Goal: Check status: Check status

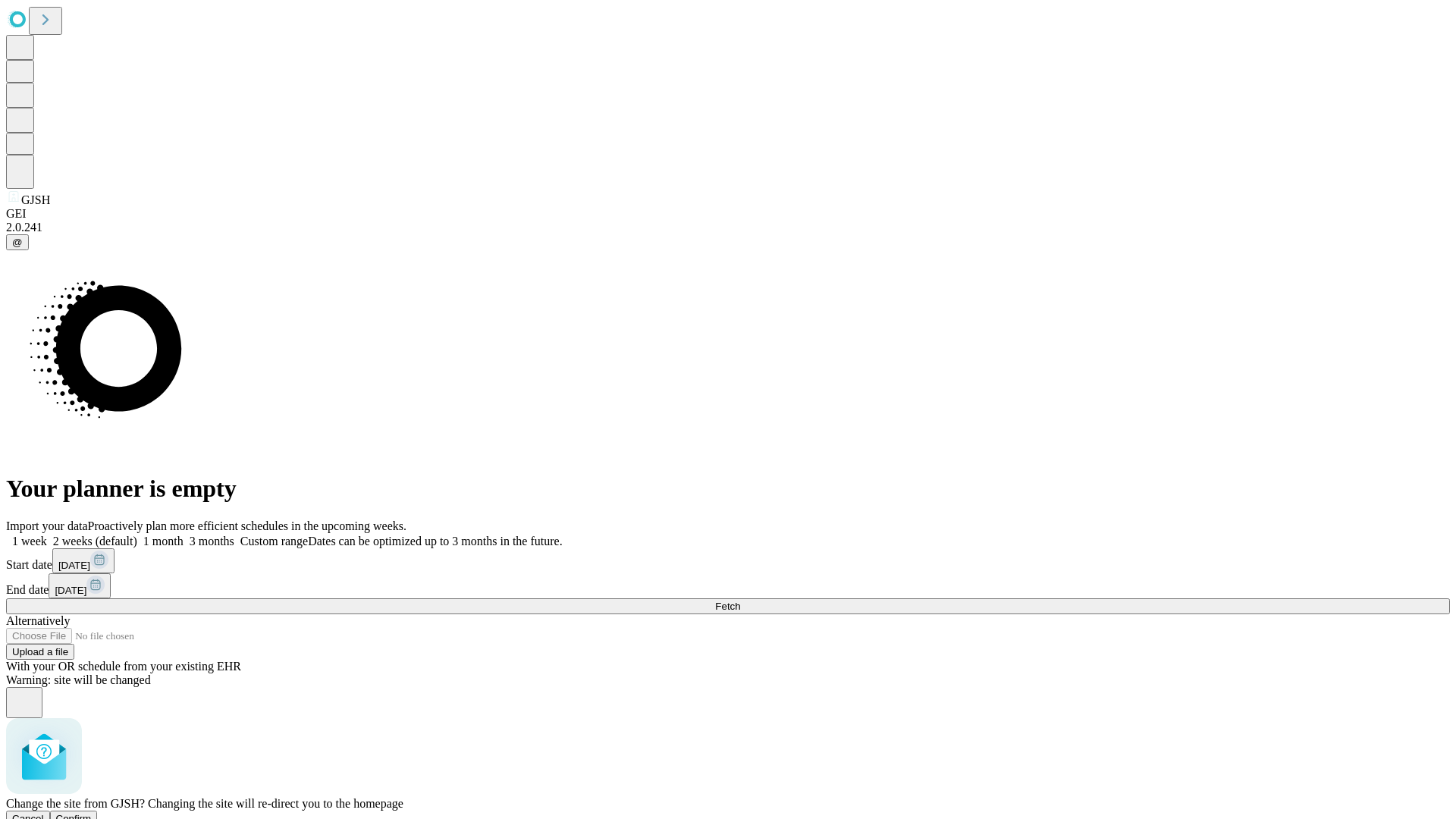
click at [91, 813] on span "Confirm" at bounding box center [73, 818] width 35 height 12
click at [47, 534] on label "1 week" at bounding box center [26, 541] width 41 height 13
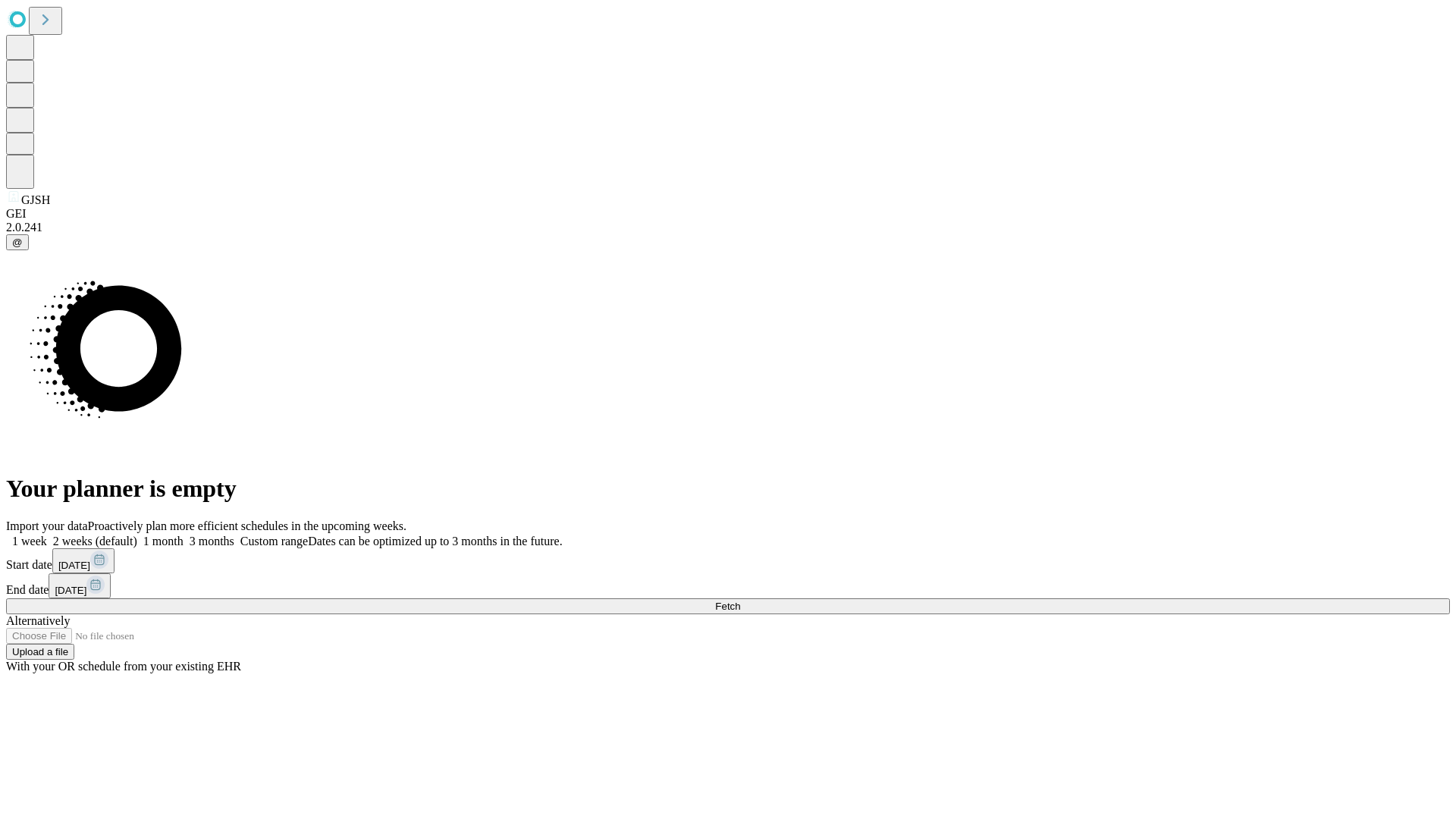
click at [741, 600] on span "Fetch" at bounding box center [728, 606] width 25 height 12
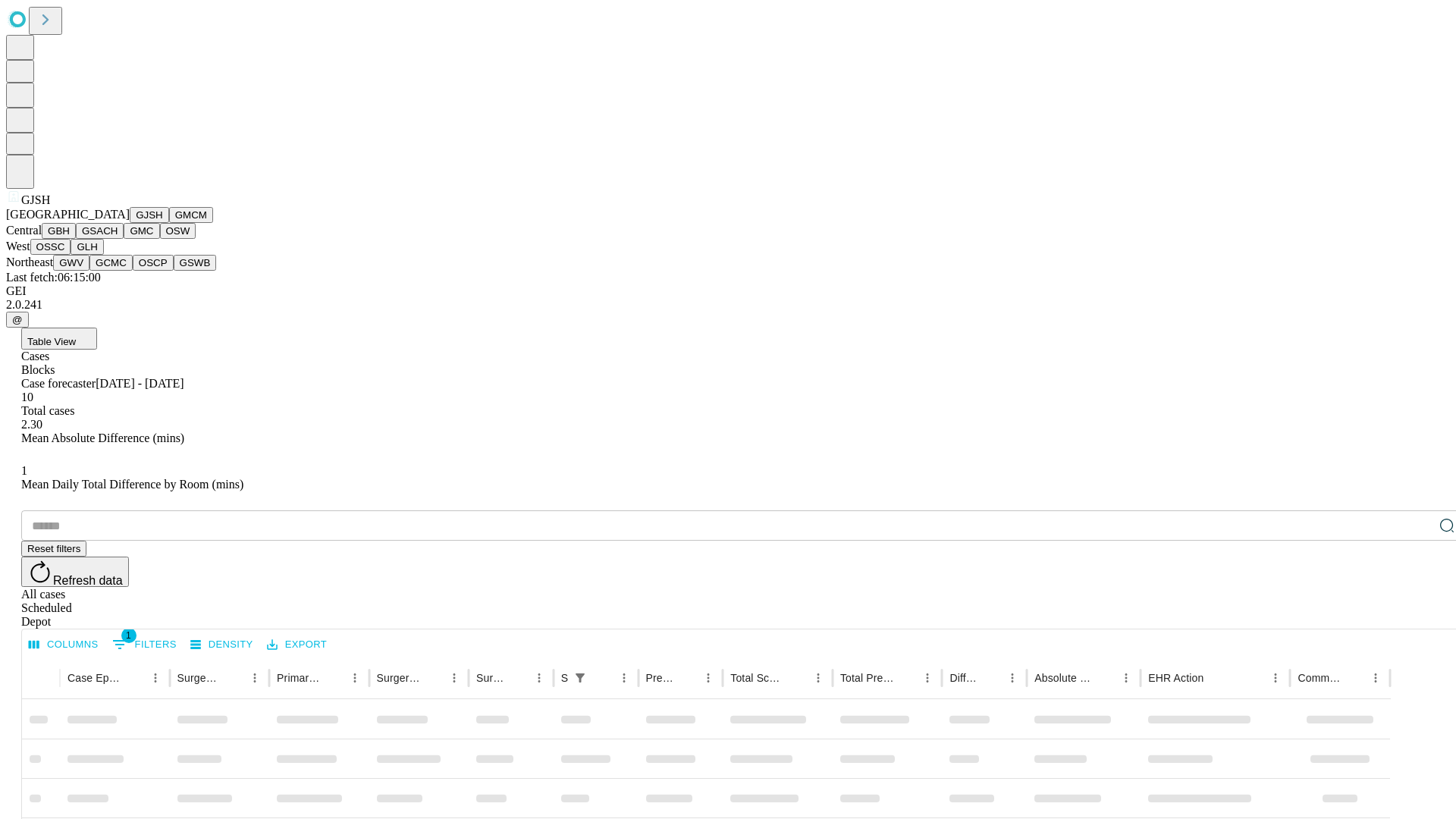
click at [169, 223] on button "GMCM" at bounding box center [191, 215] width 44 height 16
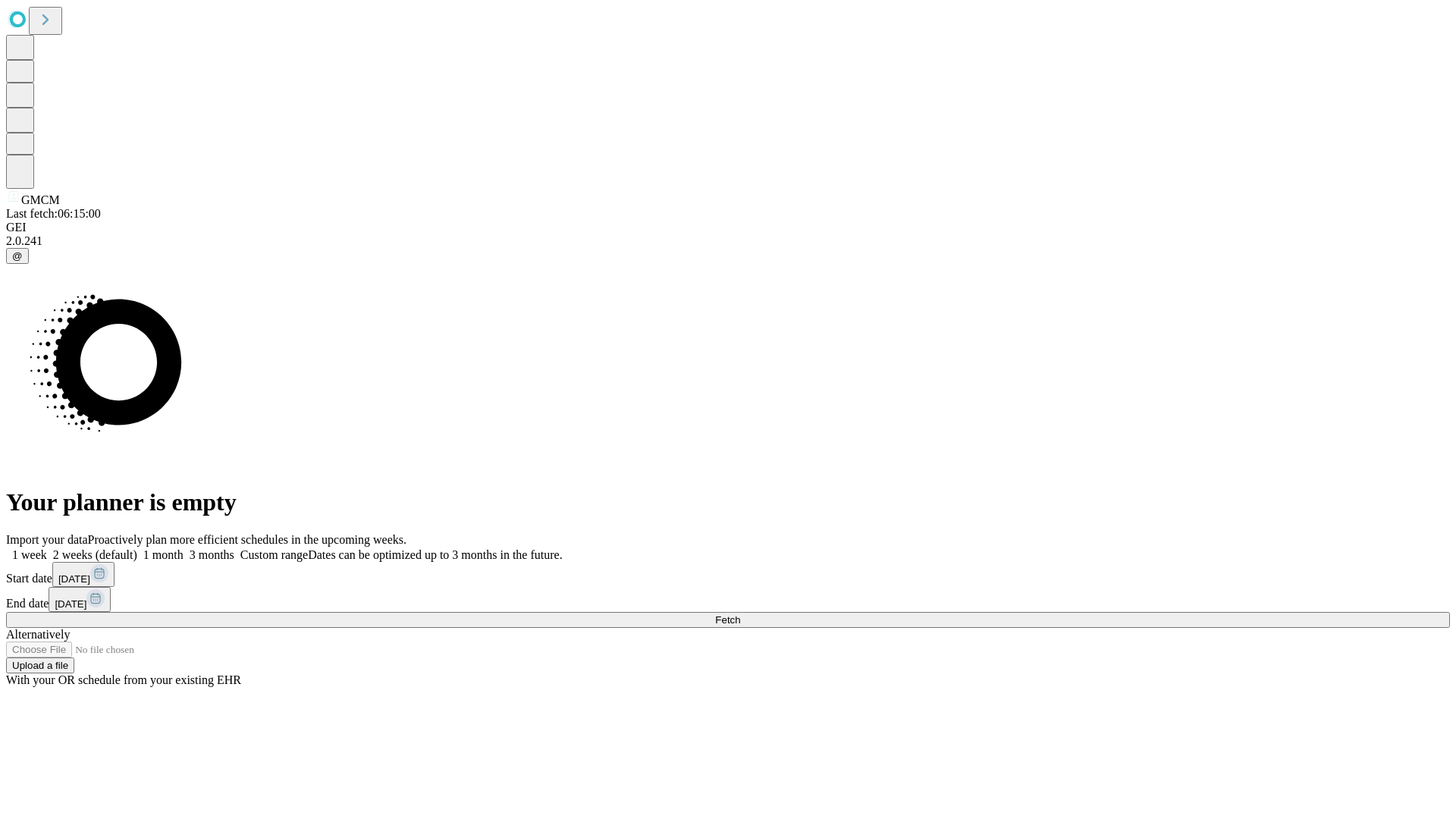
click at [47, 548] on label "1 week" at bounding box center [26, 554] width 41 height 13
click at [741, 614] on span "Fetch" at bounding box center [728, 619] width 25 height 12
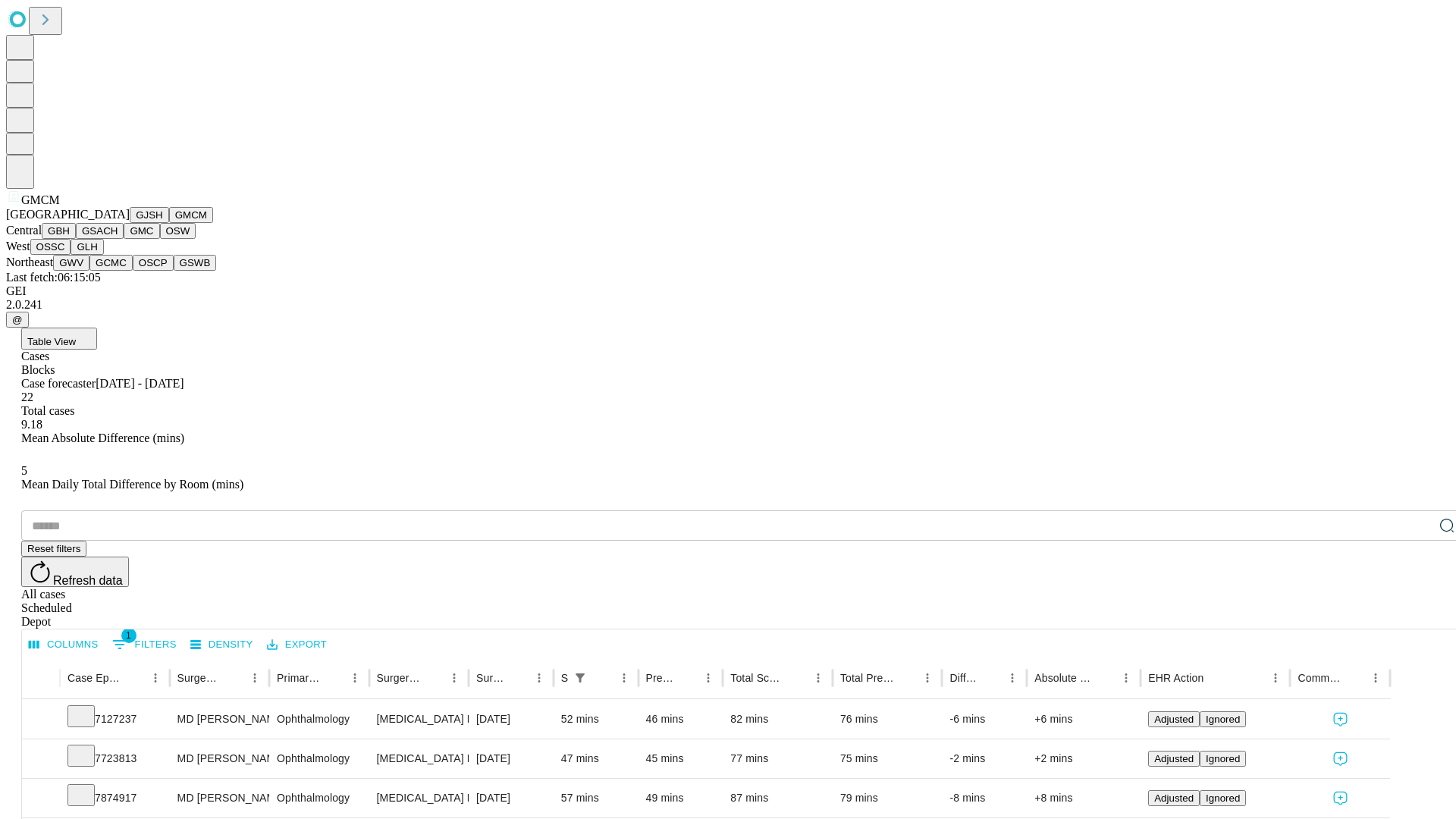
click at [76, 239] on button "GBH" at bounding box center [59, 231] width 34 height 16
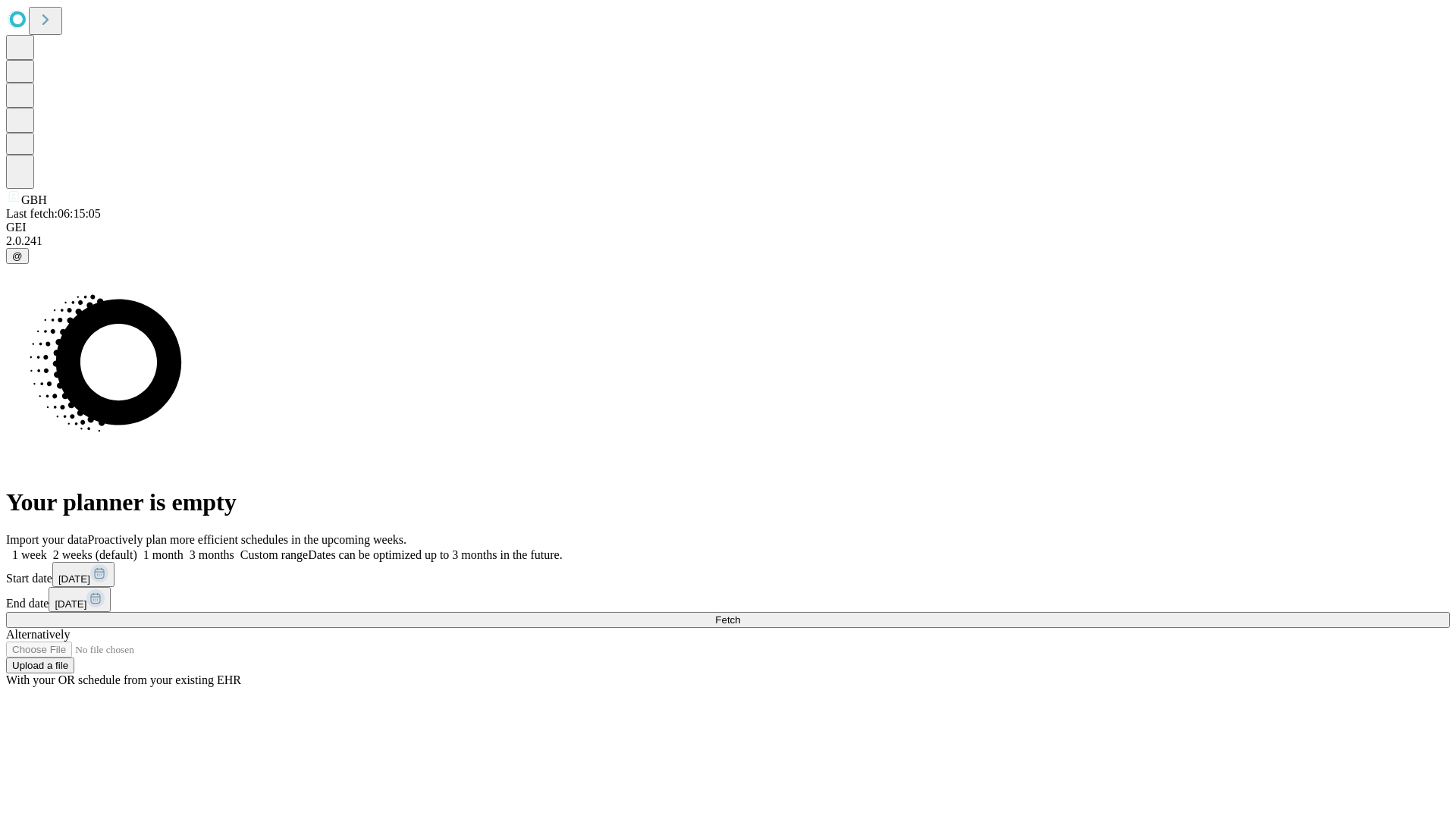
click at [47, 548] on label "1 week" at bounding box center [26, 554] width 41 height 13
click at [741, 614] on span "Fetch" at bounding box center [728, 619] width 25 height 12
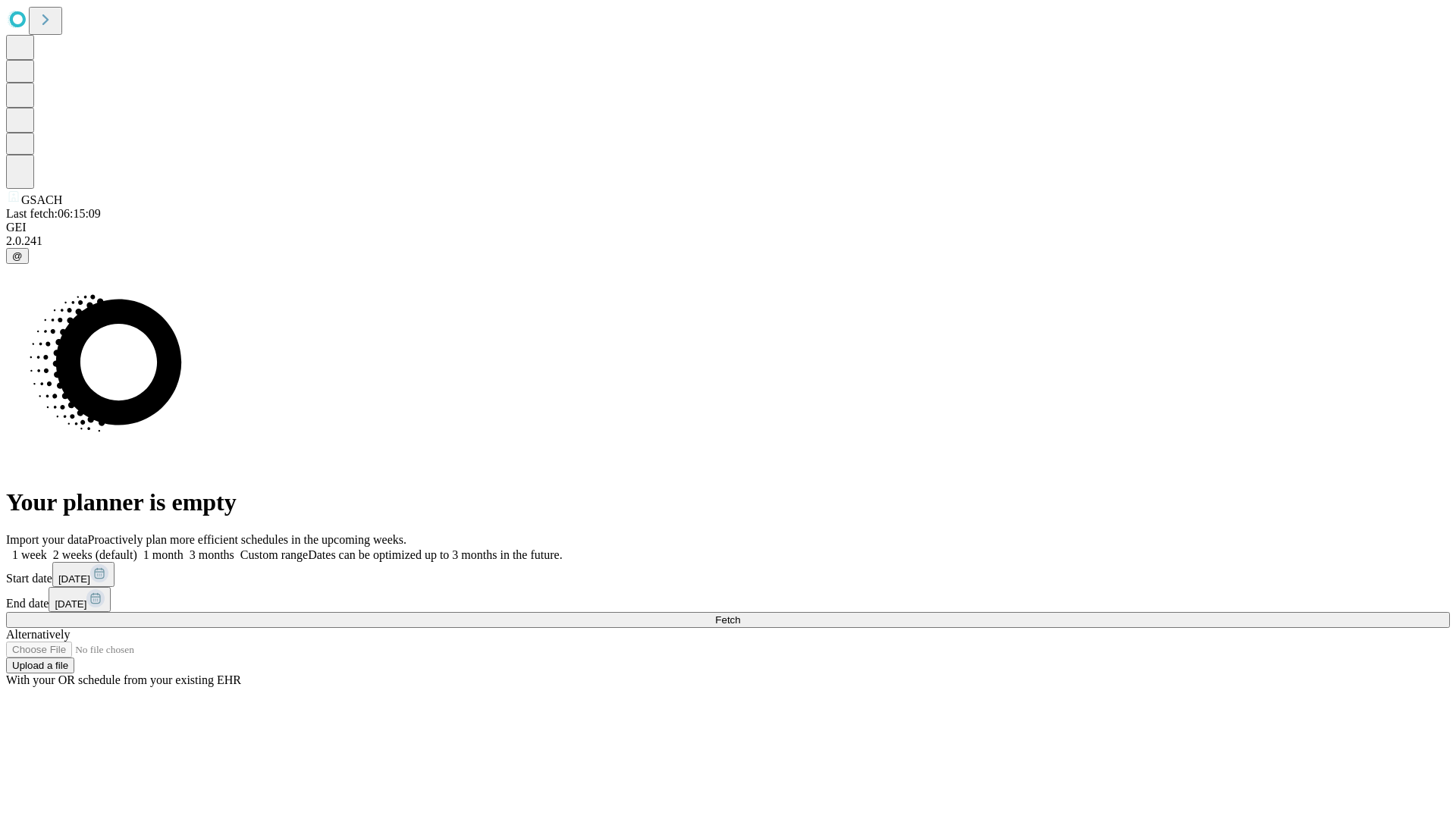
click at [47, 548] on label "1 week" at bounding box center [26, 554] width 41 height 13
click at [741, 614] on span "Fetch" at bounding box center [728, 619] width 25 height 12
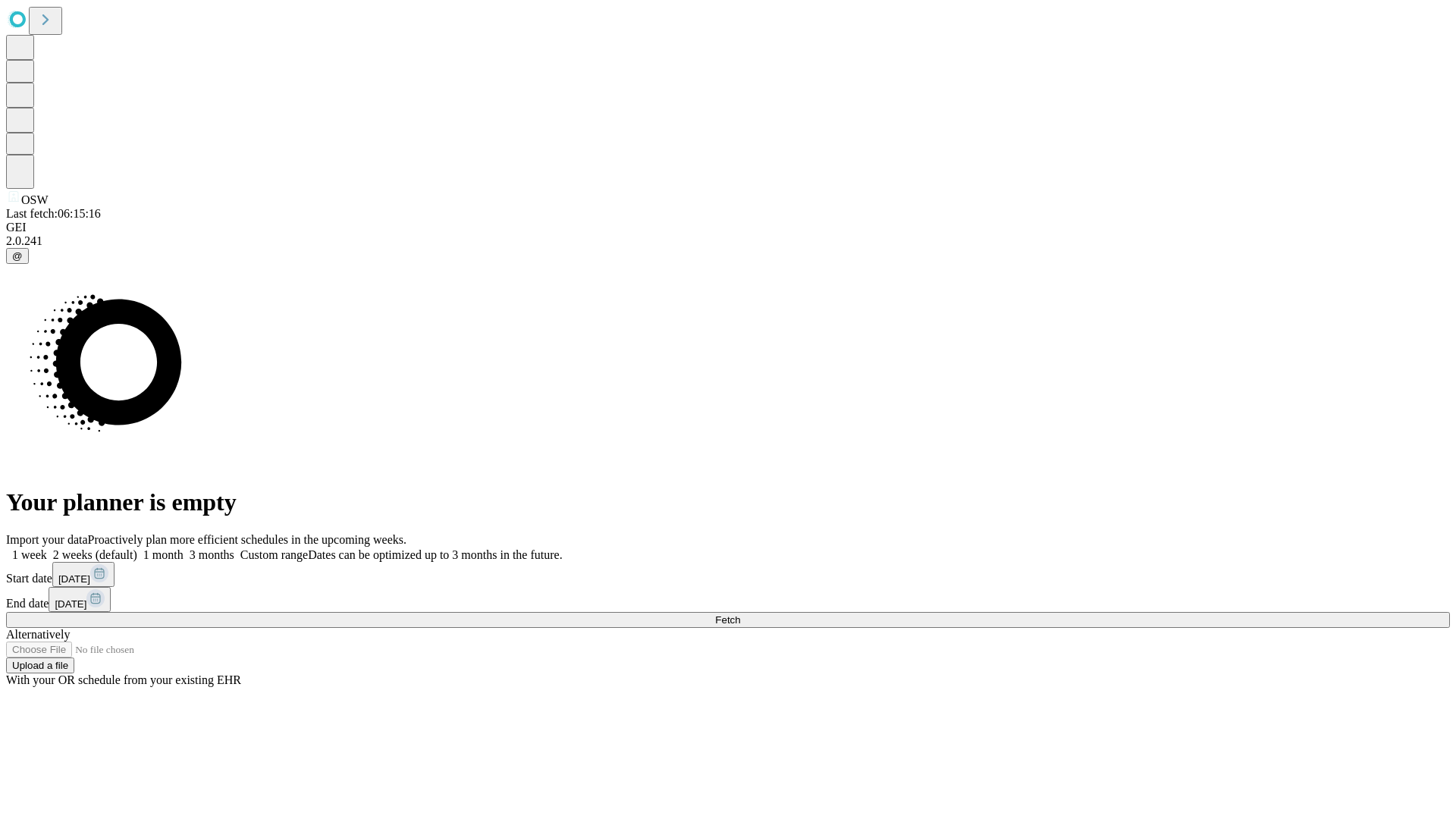
click at [47, 548] on label "1 week" at bounding box center [26, 554] width 41 height 13
click at [741, 614] on span "Fetch" at bounding box center [728, 619] width 25 height 12
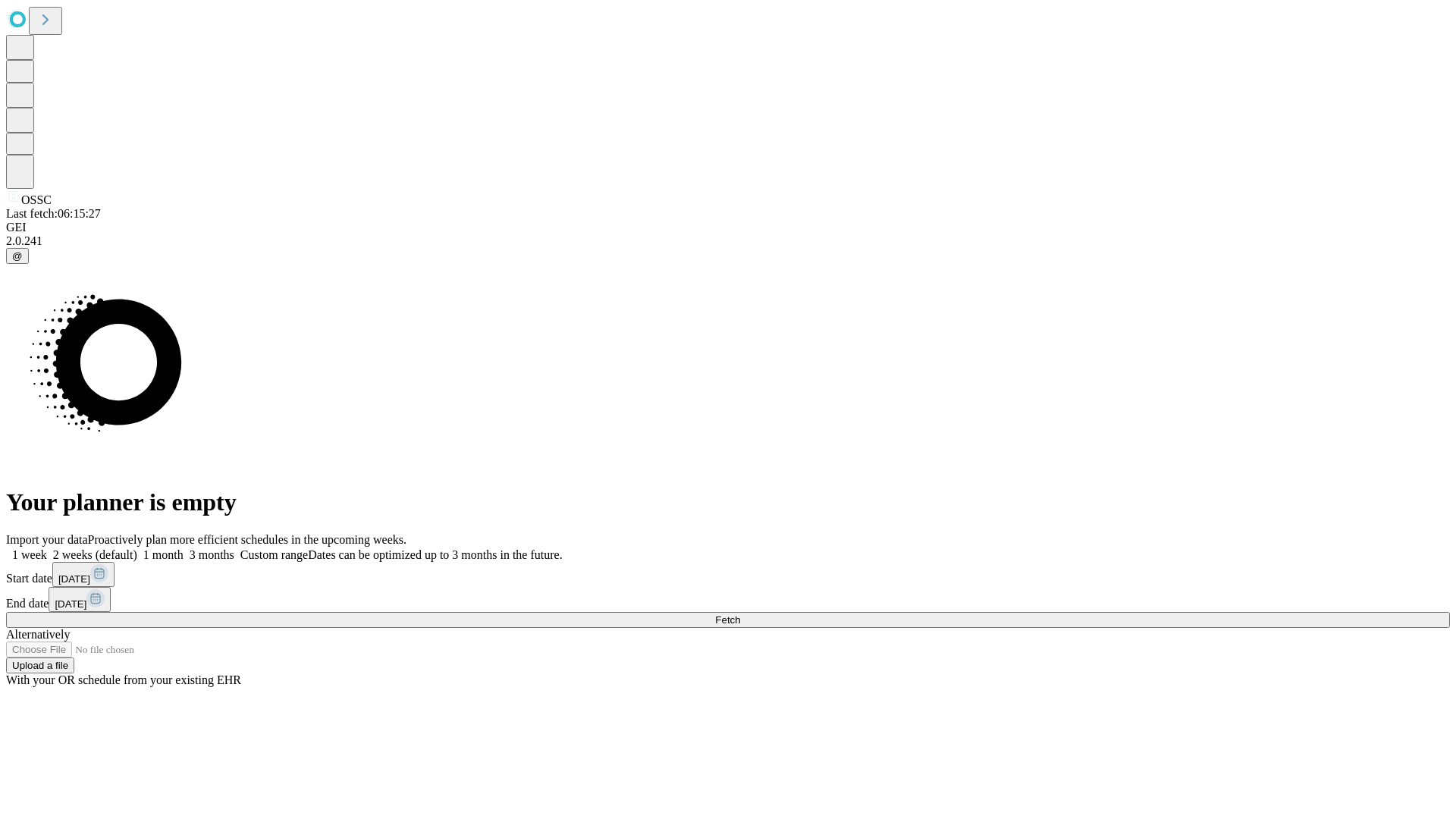
click at [47, 548] on label "1 week" at bounding box center [26, 554] width 41 height 13
click at [741, 614] on span "Fetch" at bounding box center [728, 619] width 25 height 12
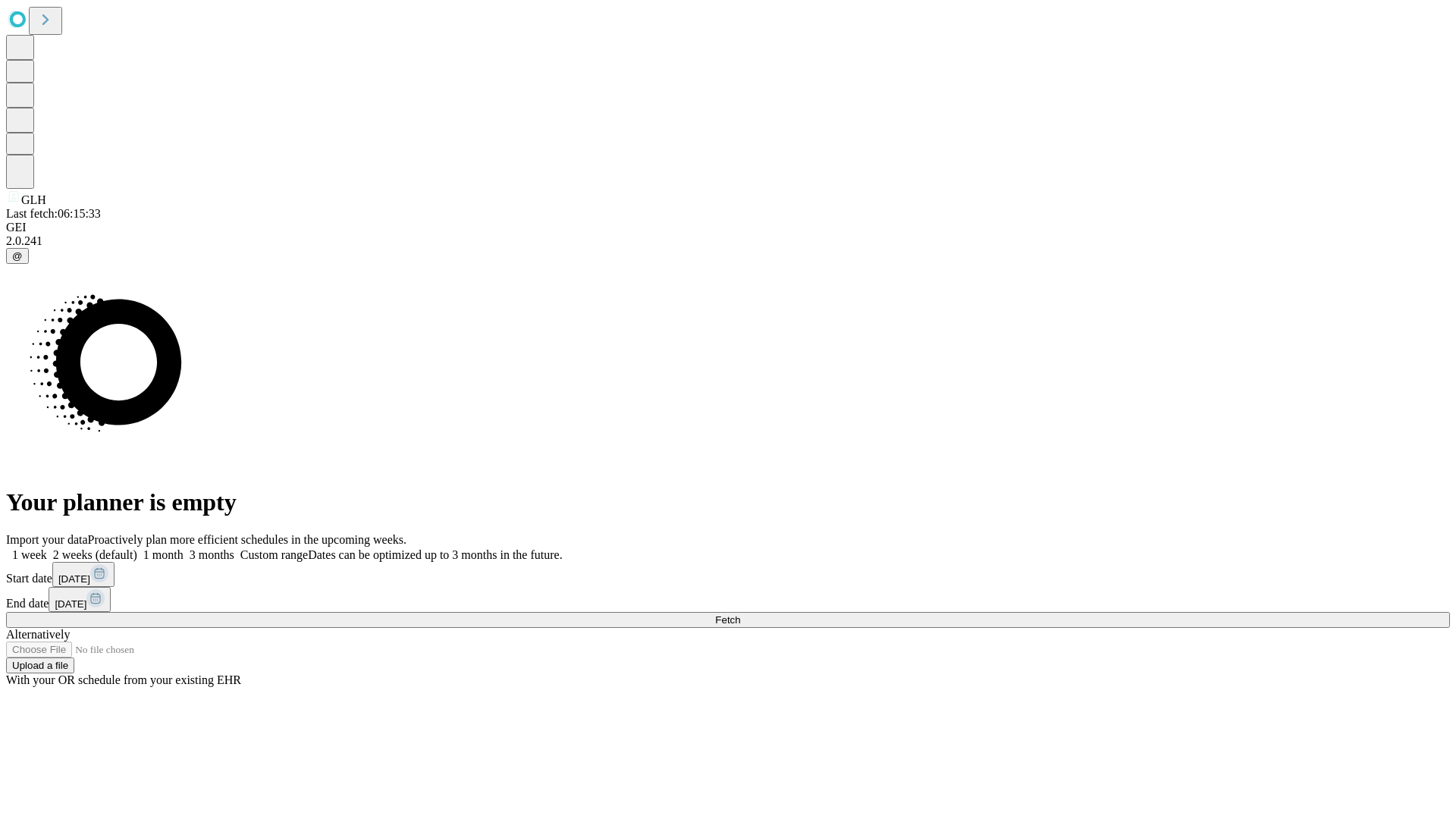
click at [47, 548] on label "1 week" at bounding box center [26, 554] width 41 height 13
click at [741, 614] on span "Fetch" at bounding box center [728, 619] width 25 height 12
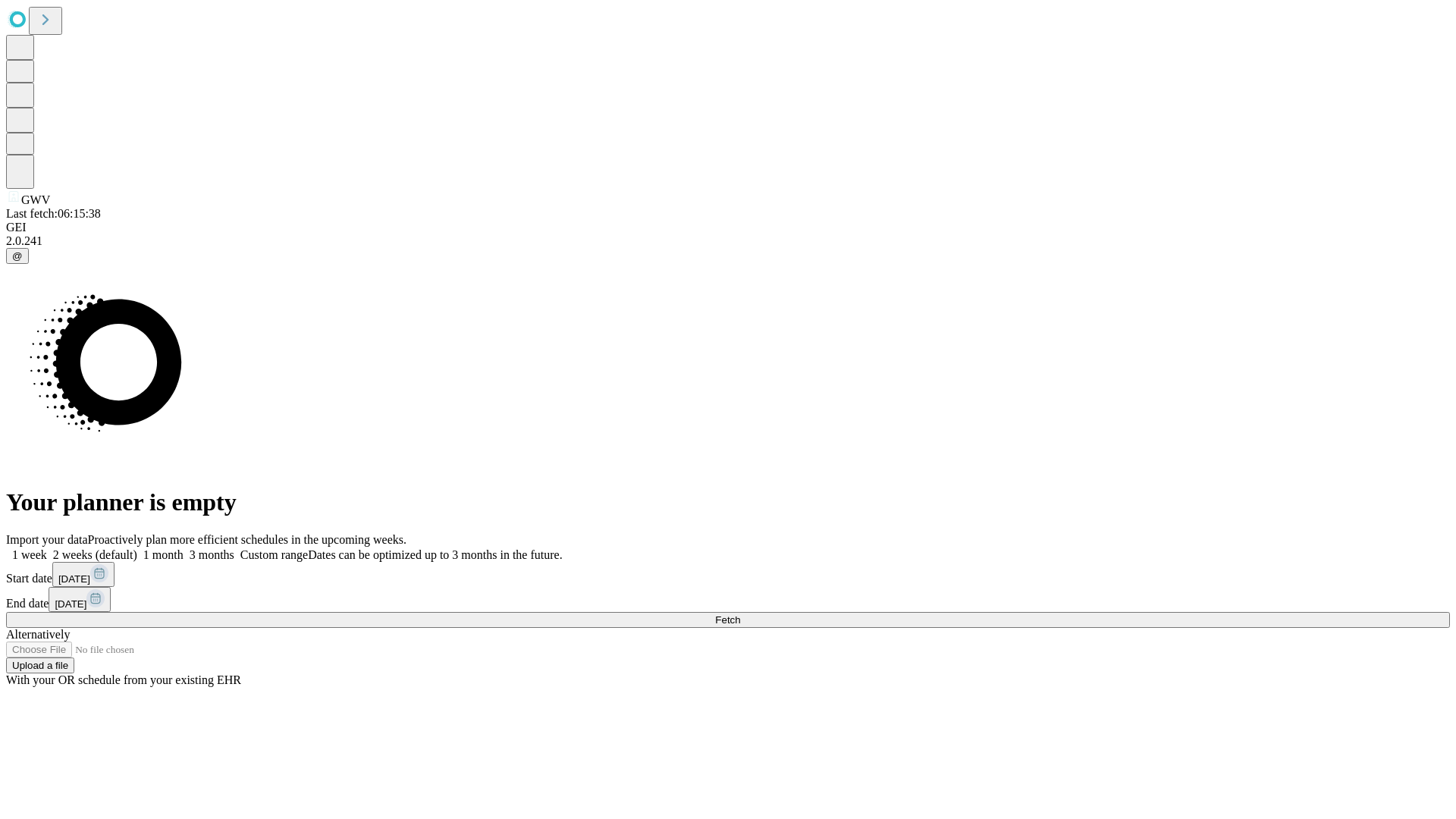
click at [47, 548] on label "1 week" at bounding box center [26, 554] width 41 height 13
click at [741, 614] on span "Fetch" at bounding box center [728, 619] width 25 height 12
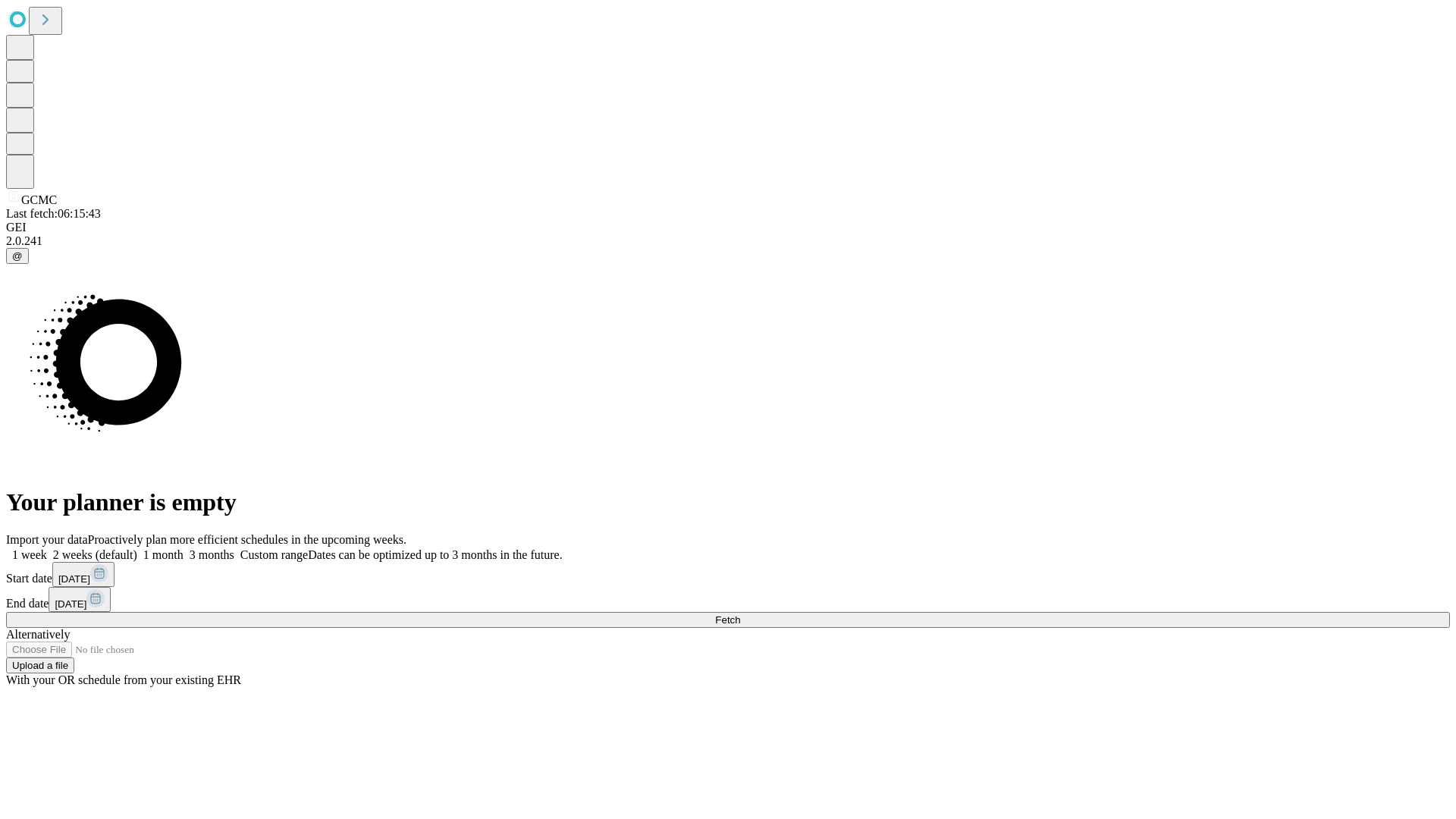
click at [47, 548] on label "1 week" at bounding box center [26, 554] width 41 height 13
click at [741, 614] on span "Fetch" at bounding box center [728, 619] width 25 height 12
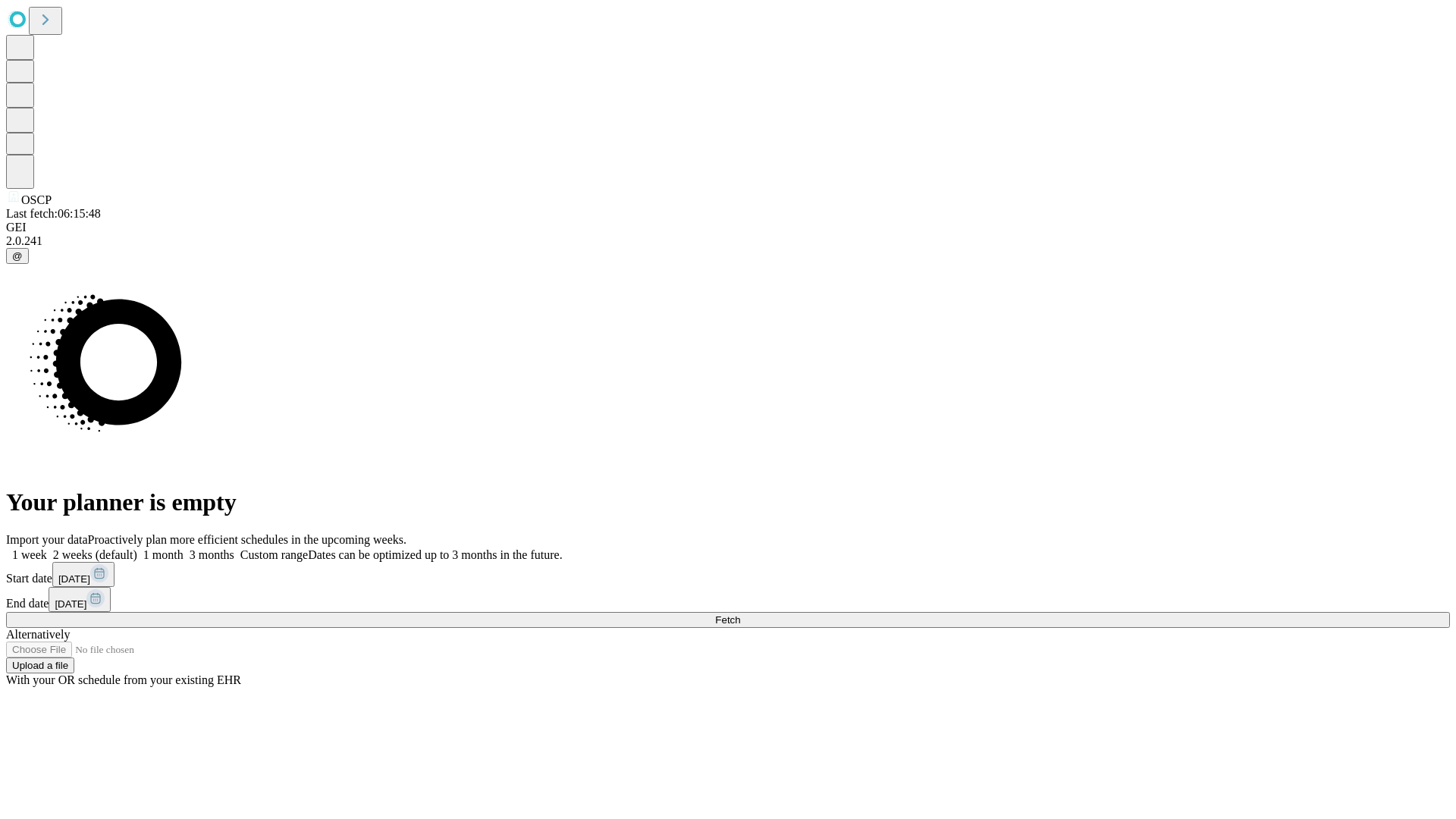
click at [47, 548] on label "1 week" at bounding box center [26, 554] width 41 height 13
click at [741, 614] on span "Fetch" at bounding box center [728, 619] width 25 height 12
